Goal: Task Accomplishment & Management: Use online tool/utility

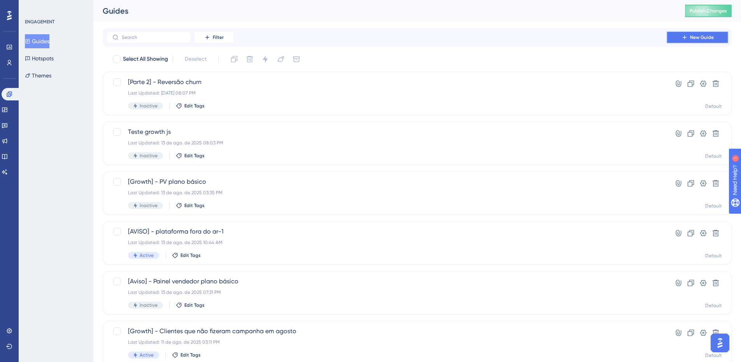
click at [703, 36] on span "New Guide" at bounding box center [702, 37] width 24 height 6
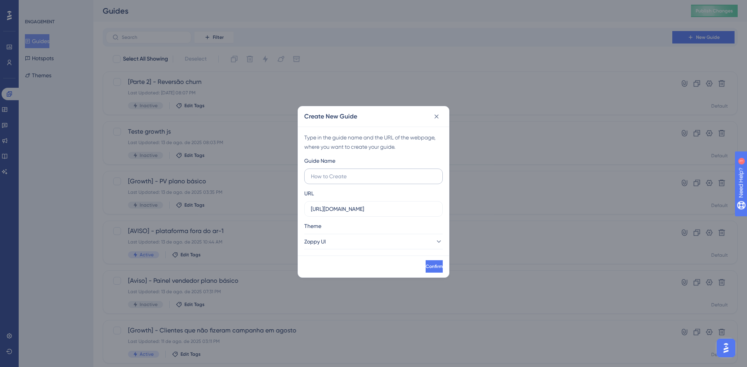
click at [341, 176] on input "text" at bounding box center [373, 176] width 125 height 9
paste input "Zoppy e o SAK"
click at [402, 178] on input "[Divulgação] - Campanha Zoppy e o SAK" at bounding box center [373, 176] width 125 height 9
type input "[Divulgação] - Campanha Zoppy e SAK"
click at [392, 212] on input "https://app.zoppy.com.br" at bounding box center [373, 209] width 125 height 9
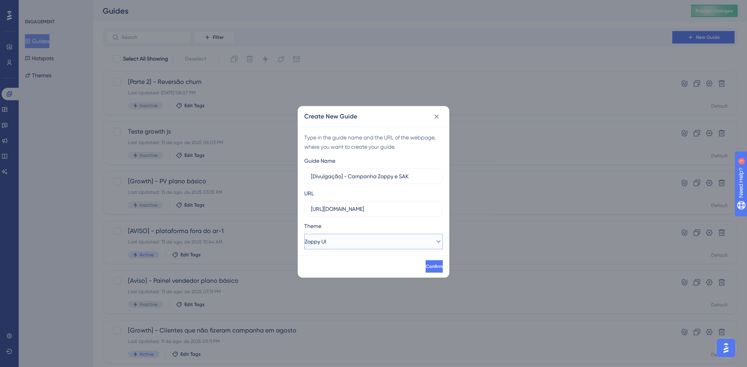
click at [384, 240] on button "Zoppy UI" at bounding box center [373, 242] width 138 height 16
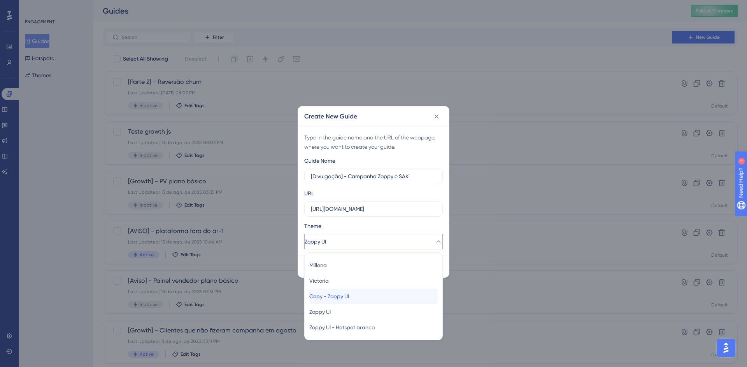
click at [341, 297] on span "Copy - Zoppy UI" at bounding box center [329, 296] width 40 height 9
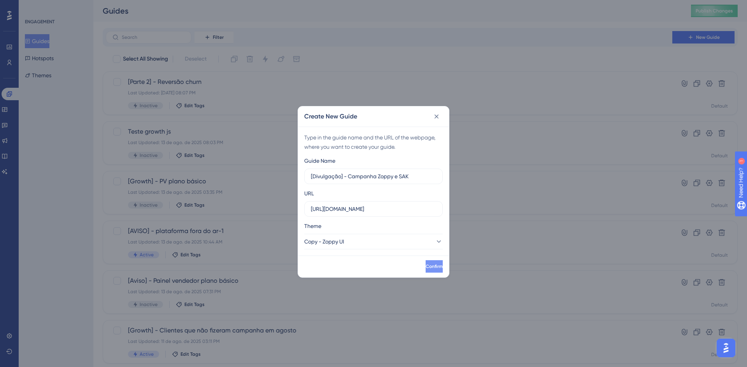
click at [425, 264] on button "Confirm" at bounding box center [433, 267] width 17 height 12
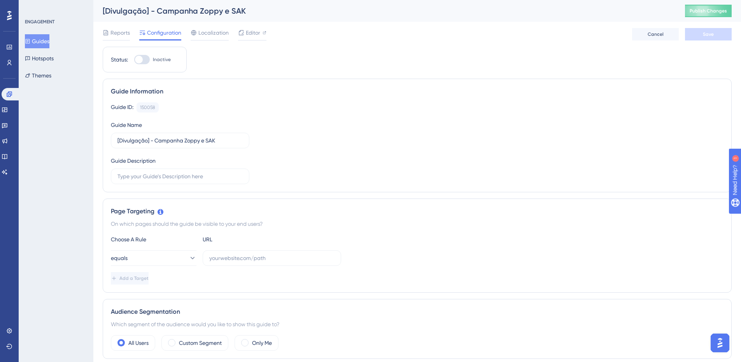
click at [250, 266] on div "Choose A Rule URL equals Add a Target" at bounding box center [417, 259] width 612 height 50
click at [250, 265] on label at bounding box center [272, 258] width 138 height 16
click at [250, 262] on input "text" at bounding box center [271, 258] width 125 height 9
paste input "https://app-staging.zoppy.com.br/dashboard/reports/overview"
type input "https://app-staging.zoppy.com.br/dashboard"
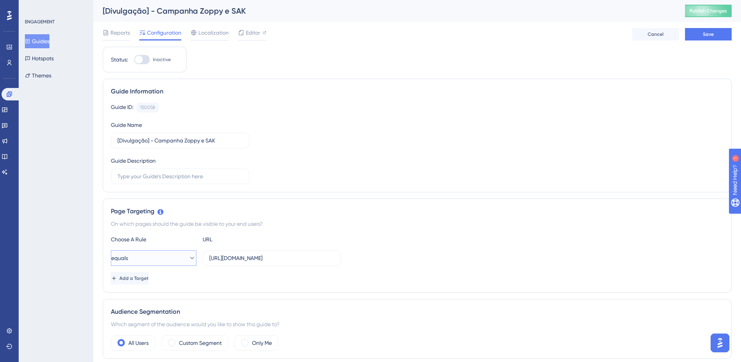
click at [161, 252] on button "equals" at bounding box center [154, 258] width 86 height 16
click at [160, 254] on button "equals" at bounding box center [154, 258] width 86 height 16
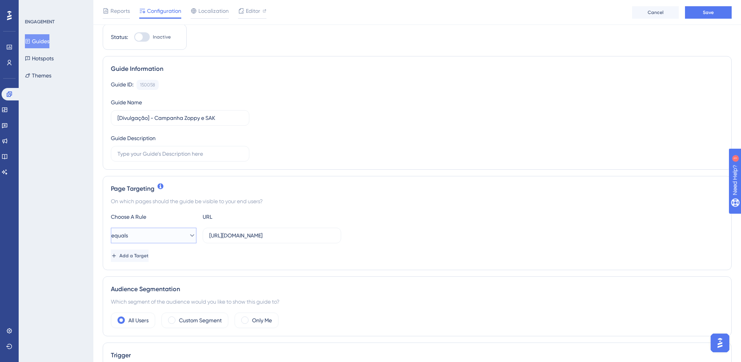
click at [157, 240] on button "equals" at bounding box center [154, 235] width 86 height 16
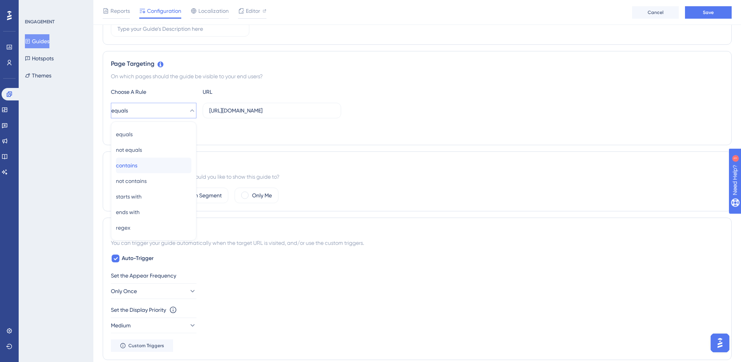
click at [136, 170] on div "contains contains" at bounding box center [153, 165] width 75 height 16
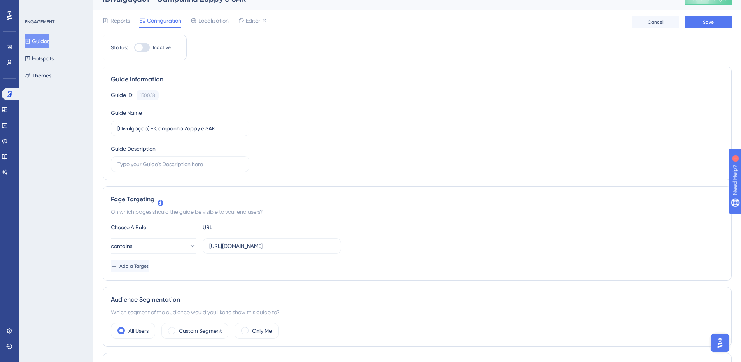
scroll to position [0, 0]
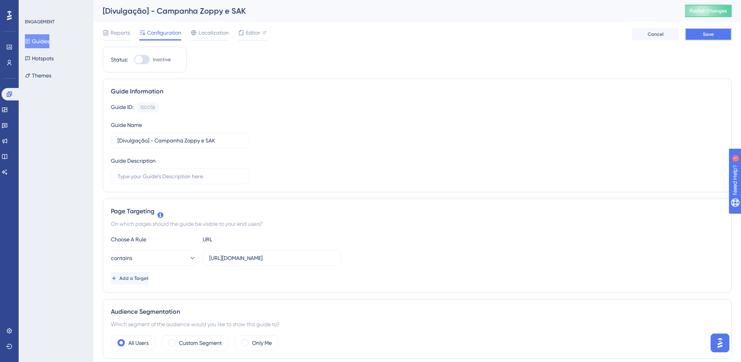
click at [696, 38] on button "Save" at bounding box center [708, 34] width 47 height 12
click at [255, 29] on span "Editor" at bounding box center [253, 32] width 14 height 9
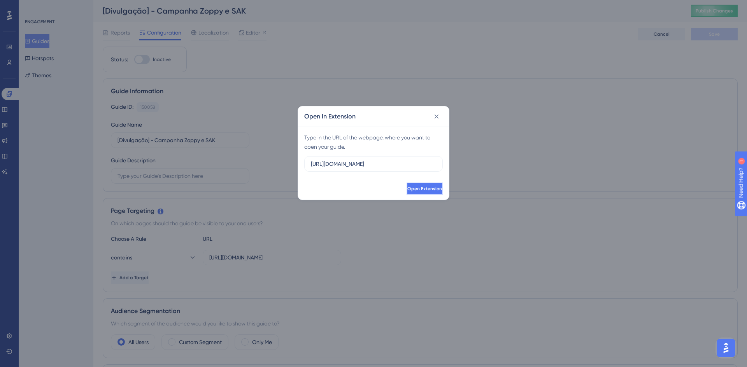
click at [407, 193] on button "Open Extension" at bounding box center [424, 189] width 36 height 12
click at [414, 183] on button "Open Extension" at bounding box center [424, 189] width 36 height 12
click at [441, 112] on button at bounding box center [436, 116] width 12 height 12
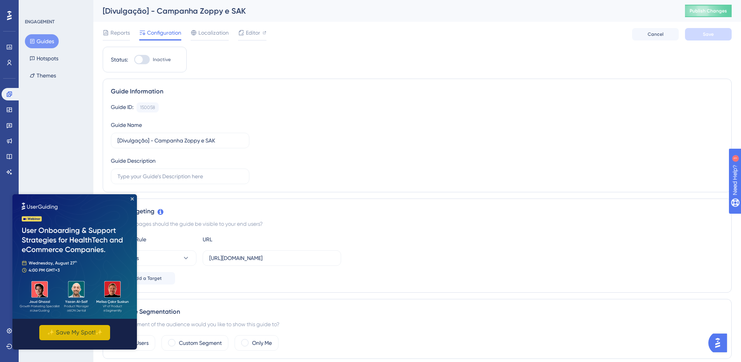
click at [93, 330] on button "✨ Save My Spot!✨" at bounding box center [74, 332] width 71 height 15
click at [75, 328] on button "✨ Save My Spot!✨" at bounding box center [74, 332] width 71 height 15
click at [132, 198] on icon "Close Preview" at bounding box center [132, 198] width 3 height 3
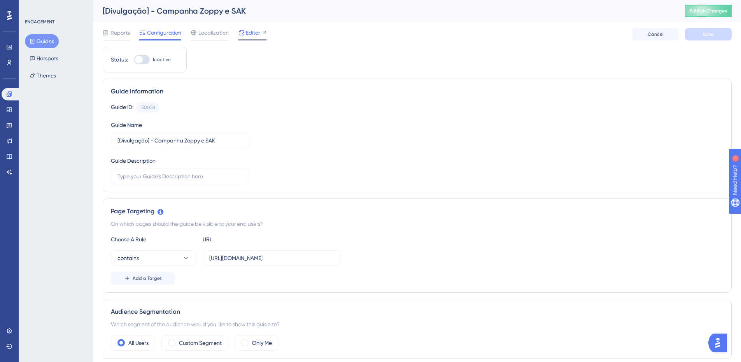
click at [256, 29] on span "Editor" at bounding box center [253, 32] width 14 height 9
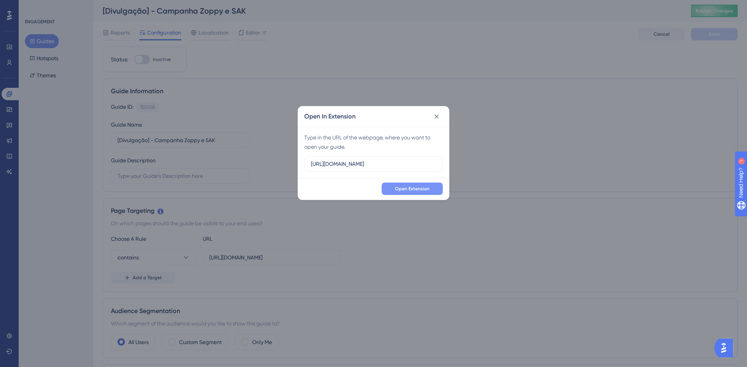
click at [414, 192] on button "Open Extension" at bounding box center [411, 189] width 61 height 12
click at [406, 190] on span "Open Extension" at bounding box center [412, 189] width 35 height 6
click at [441, 116] on button at bounding box center [436, 116] width 12 height 12
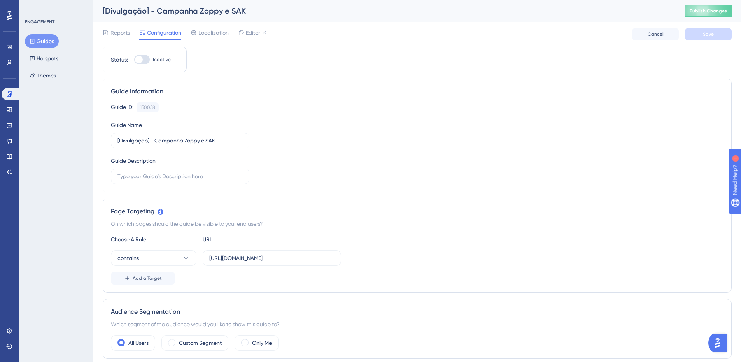
click at [38, 38] on button "Guides" at bounding box center [42, 41] width 34 height 14
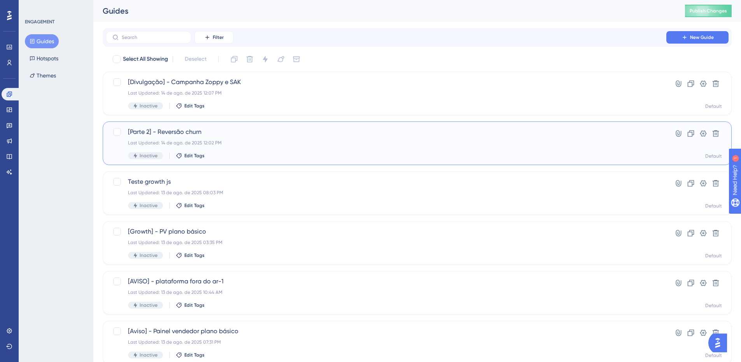
click at [215, 150] on div "[Parte 2] - Reversão churn Last Updated: 14 de ago. de 2025 12:02 PM Inactive E…" at bounding box center [386, 143] width 516 height 32
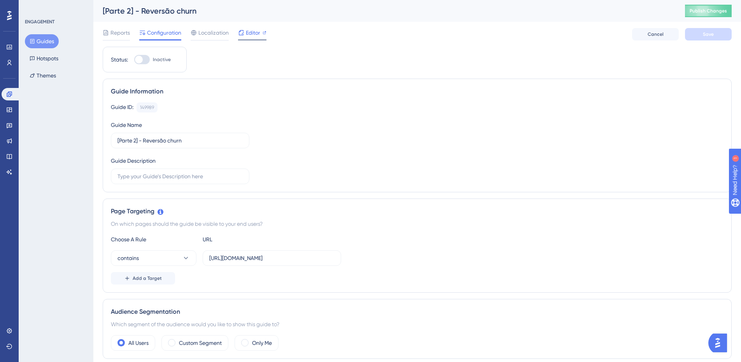
click at [247, 33] on span "Editor" at bounding box center [253, 32] width 14 height 9
click at [116, 35] on span "Reports" at bounding box center [119, 32] width 19 height 9
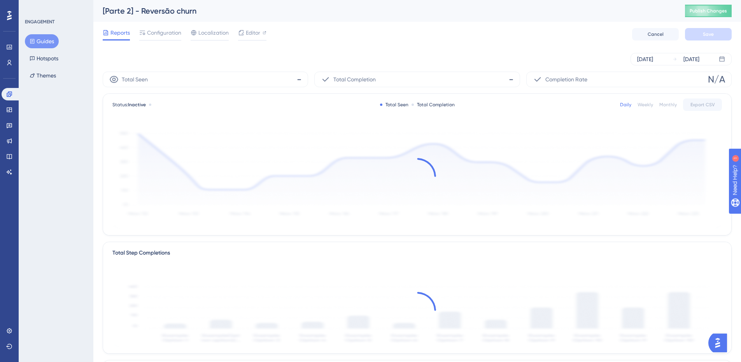
click at [51, 43] on button "Guides" at bounding box center [42, 41] width 34 height 14
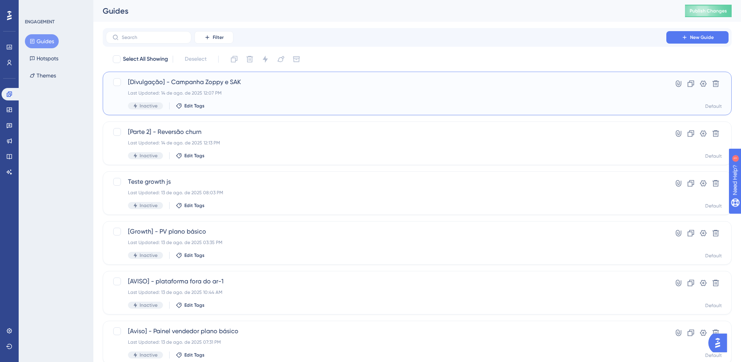
click at [253, 97] on div "[Divulgação] - Campanha Zoppy e SAK Last Updated: 14 de ago. de 2025 12:07 PM I…" at bounding box center [386, 93] width 516 height 32
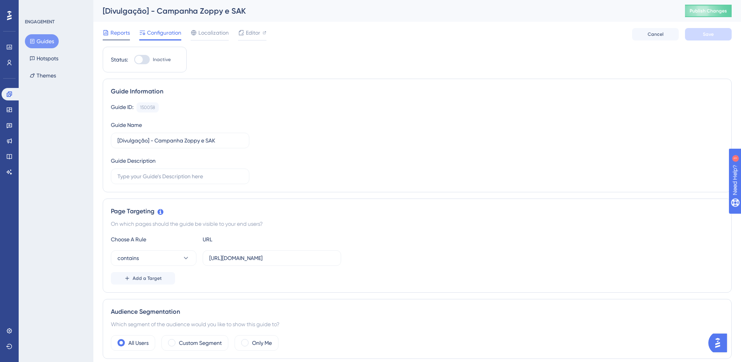
click at [123, 28] on span "Reports" at bounding box center [119, 32] width 19 height 9
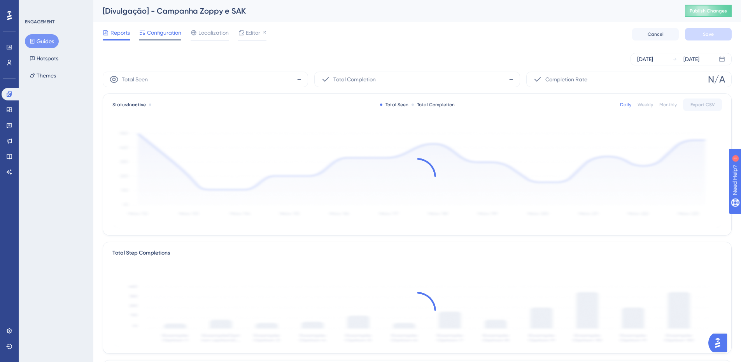
click at [153, 35] on span "Configuration" at bounding box center [164, 32] width 34 height 9
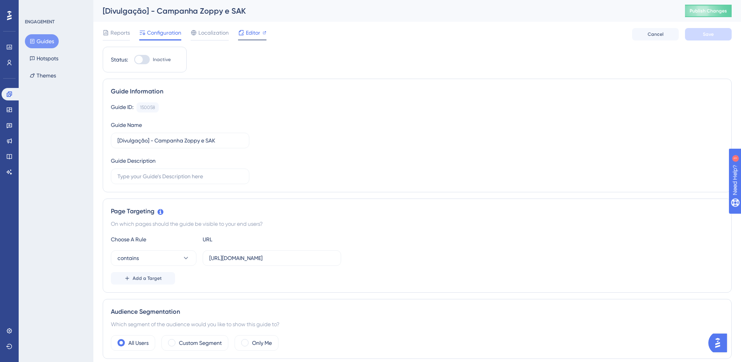
click at [255, 31] on span "Editor" at bounding box center [253, 32] width 14 height 9
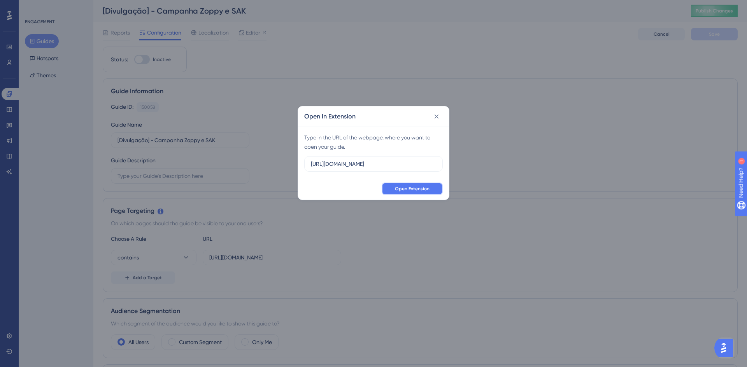
click at [415, 185] on button "Open Extension" at bounding box center [411, 189] width 61 height 12
click at [417, 185] on button "Open Extension" at bounding box center [411, 189] width 61 height 12
click at [420, 184] on button "Open Extension" at bounding box center [411, 189] width 61 height 12
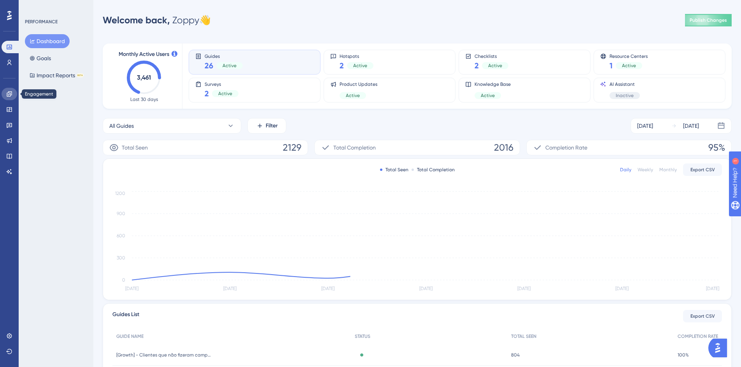
click at [7, 98] on link at bounding box center [10, 94] width 16 height 12
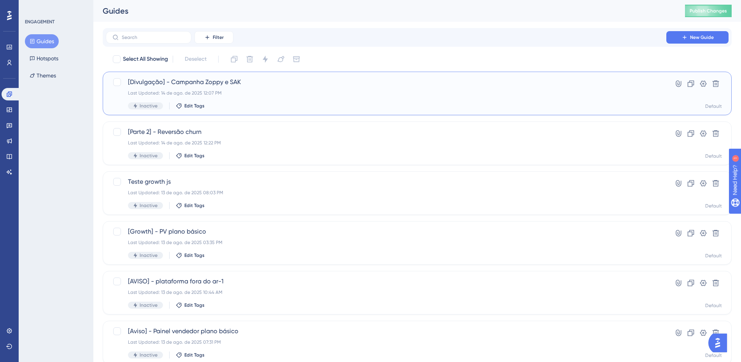
click at [232, 89] on div "[Divulgação] - Campanha Zoppy e SAK Last Updated: 14 de ago. de 2025 12:07 PM I…" at bounding box center [386, 93] width 516 height 32
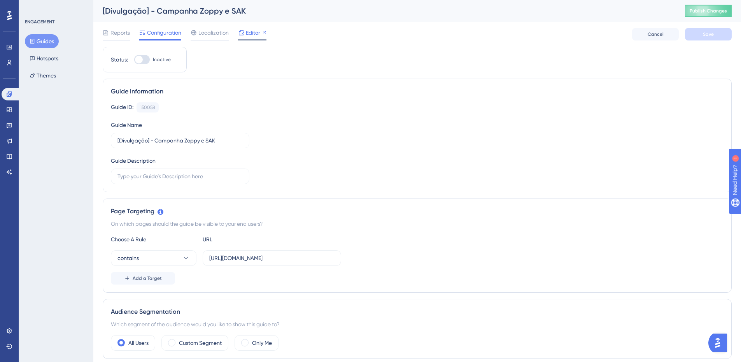
click at [257, 32] on span "Editor" at bounding box center [253, 32] width 14 height 9
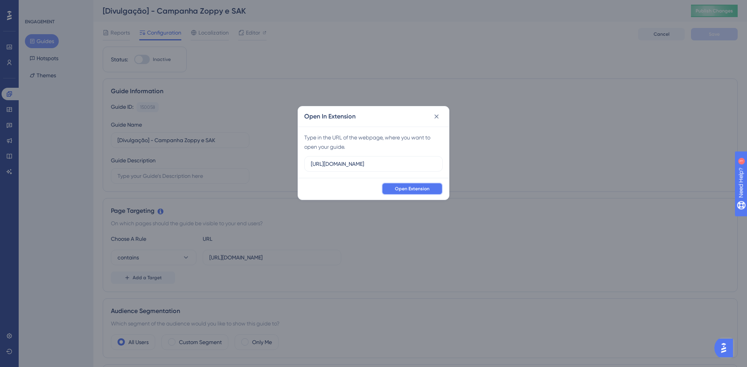
click at [405, 185] on button "Open Extension" at bounding box center [411, 189] width 61 height 12
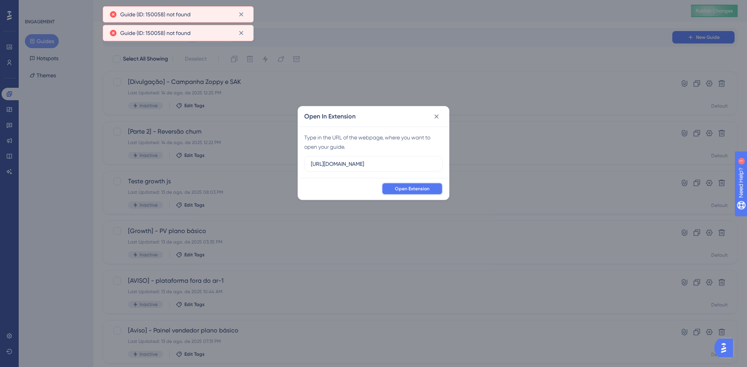
click at [412, 191] on span "Open Extension" at bounding box center [412, 189] width 35 height 6
